Goal: Information Seeking & Learning: Learn about a topic

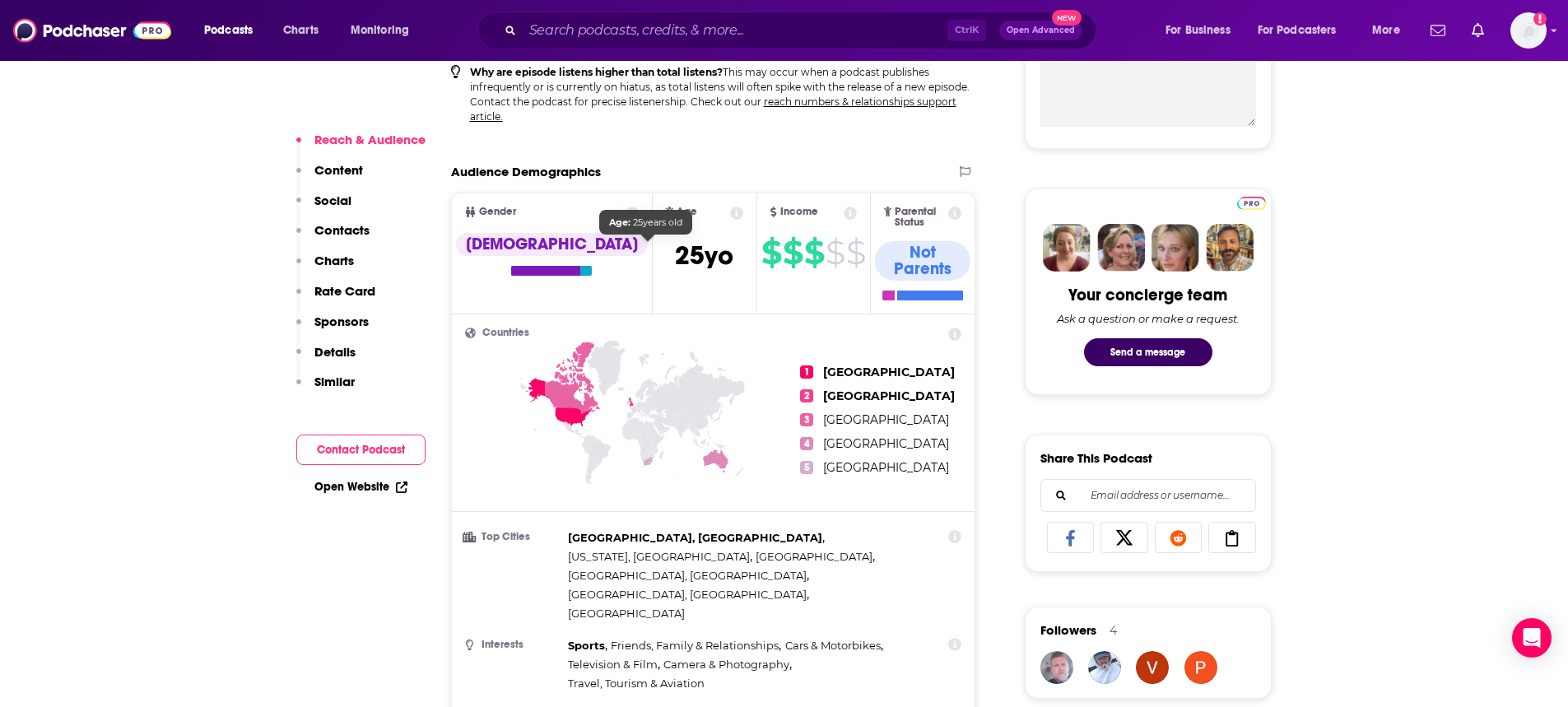
scroll to position [165, 0]
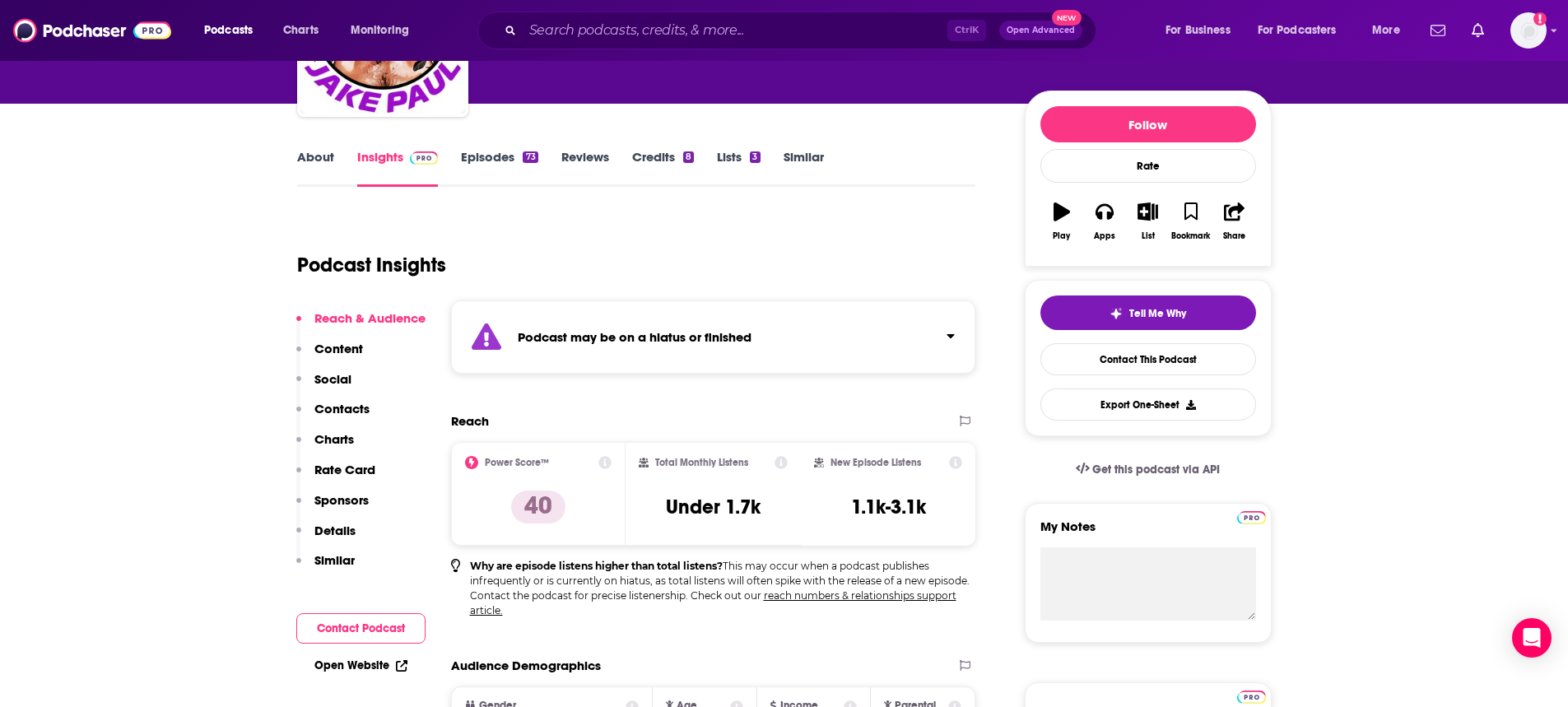
click at [787, 161] on link "Similar" at bounding box center [804, 168] width 41 height 38
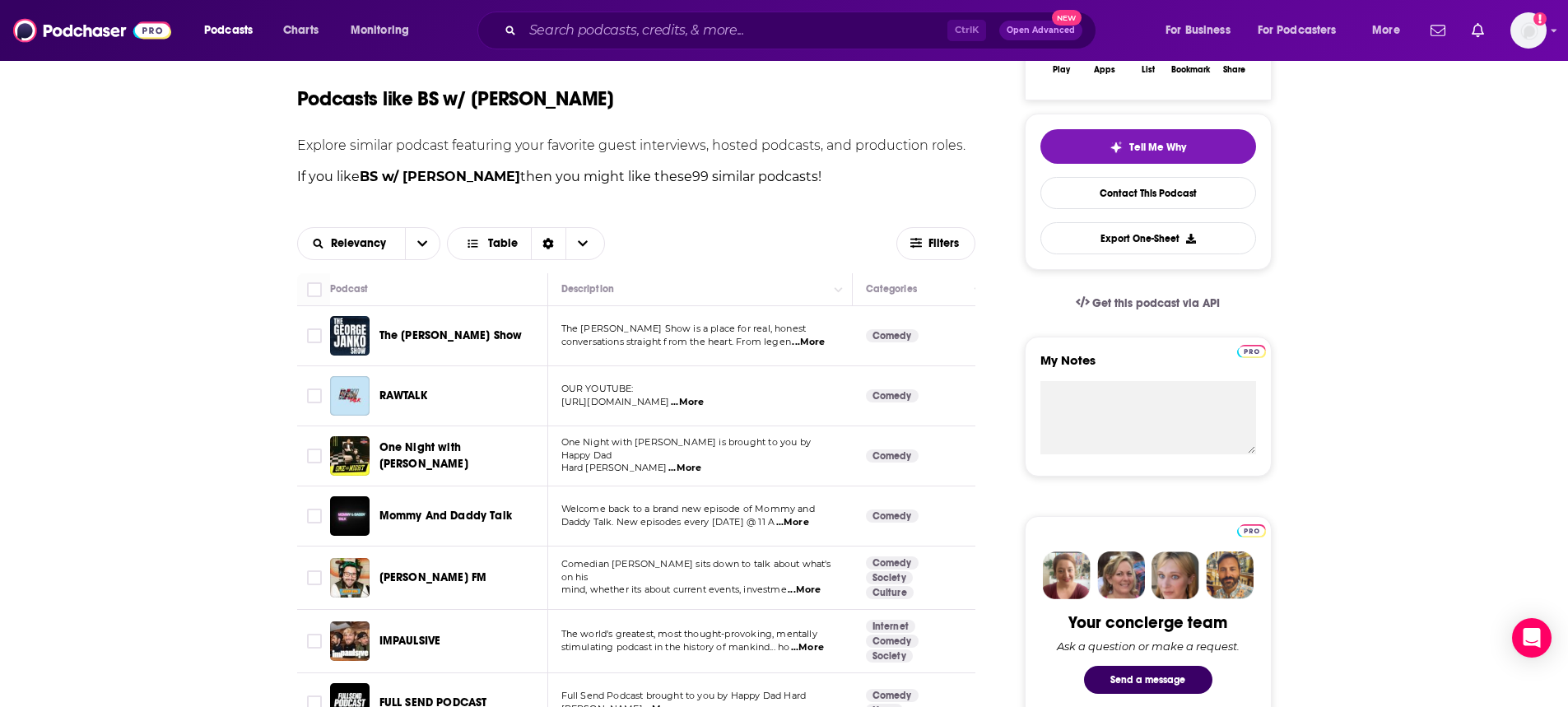
scroll to position [412, 0]
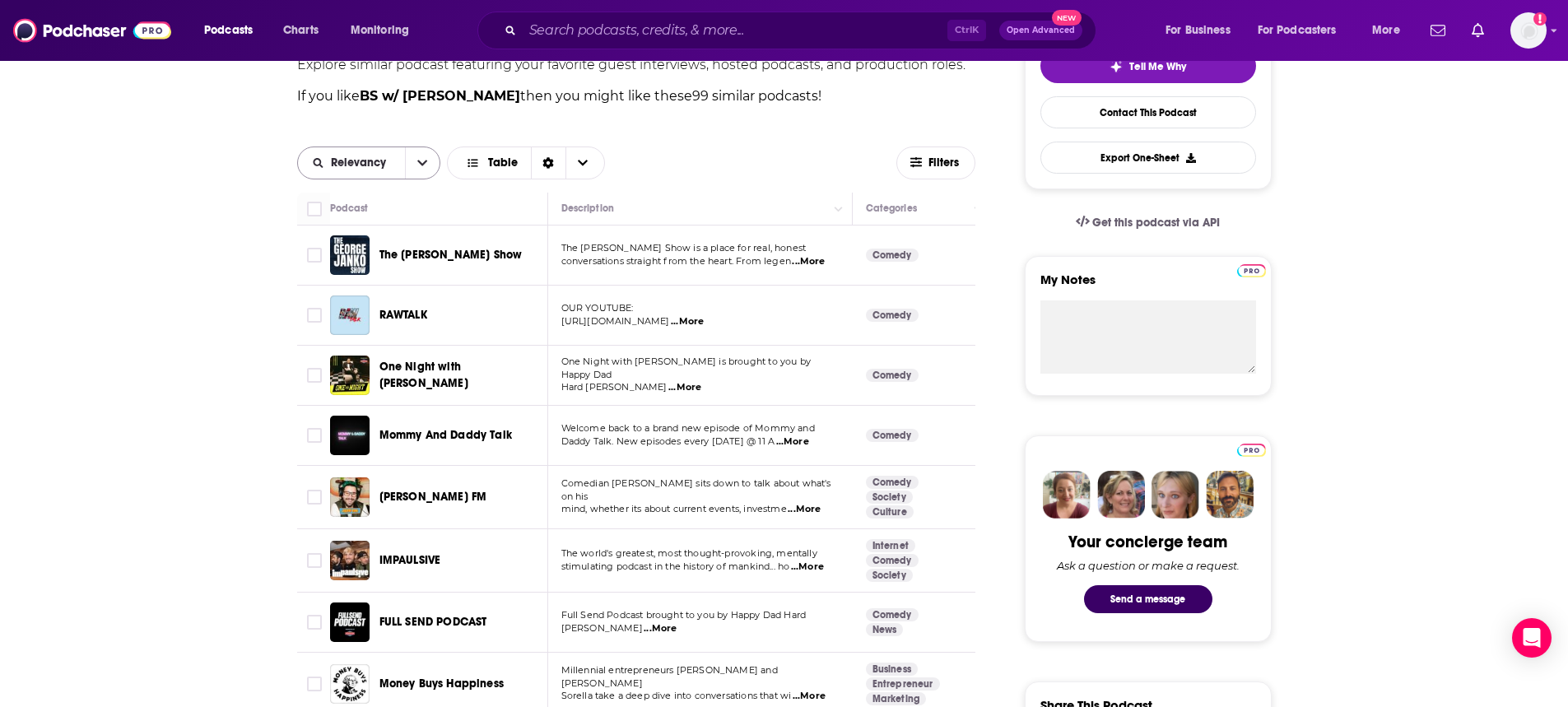
click at [427, 164] on button "open menu" at bounding box center [423, 163] width 35 height 31
click at [388, 280] on span "Power Score" at bounding box center [379, 275] width 97 height 9
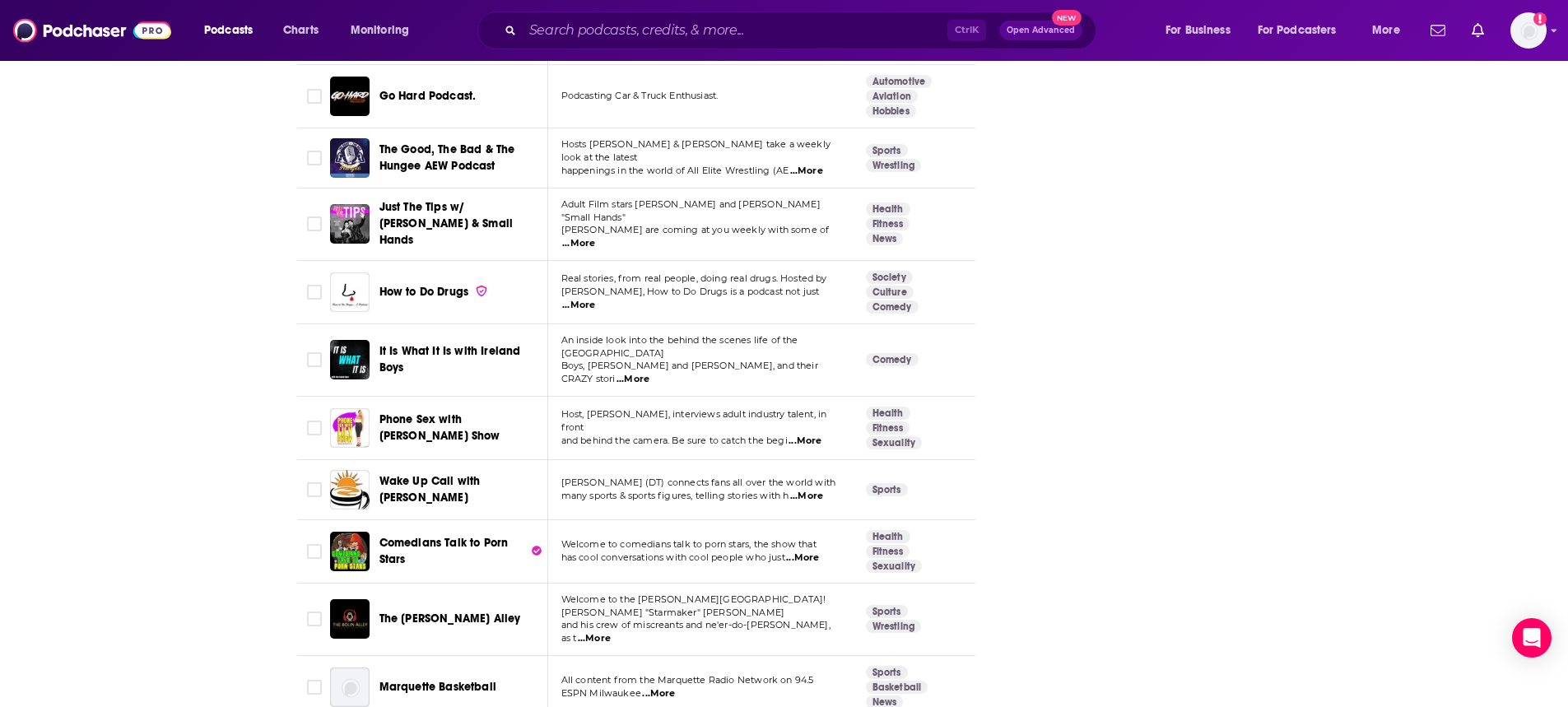
scroll to position [4688, 0]
